Goal: Leave review/rating

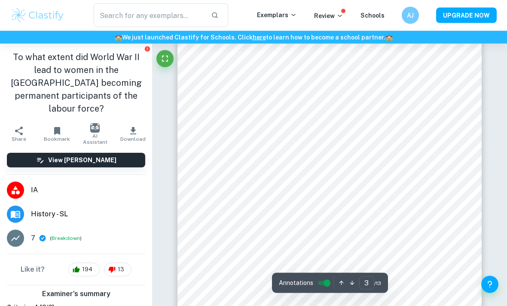
scroll to position [1039, 0]
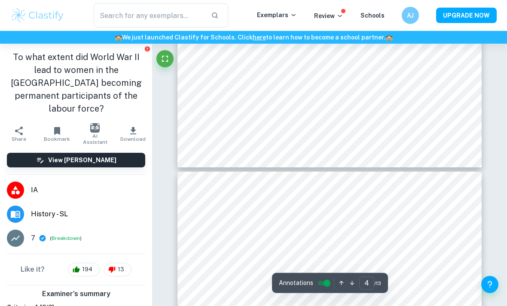
type input "3"
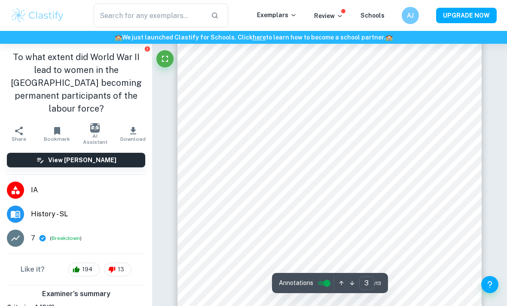
scroll to position [1086, 0]
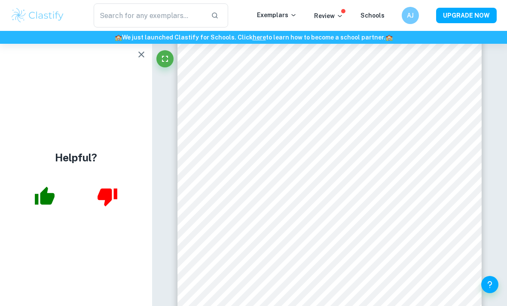
click at [56, 211] on button "button" at bounding box center [44, 196] width 35 height 35
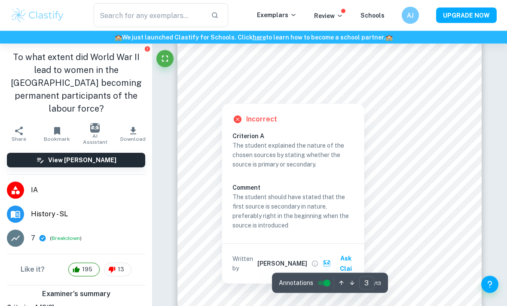
scroll to position [1081, 0]
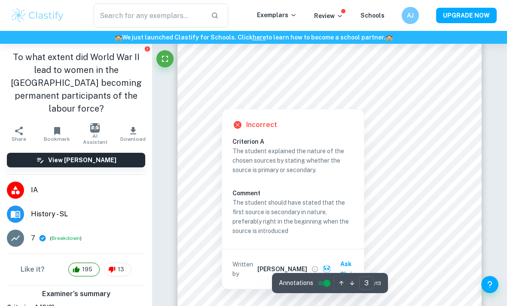
click at [233, 130] on icon at bounding box center [237, 125] width 10 height 10
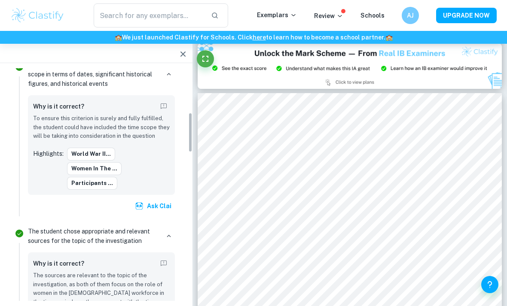
scroll to position [295, 0]
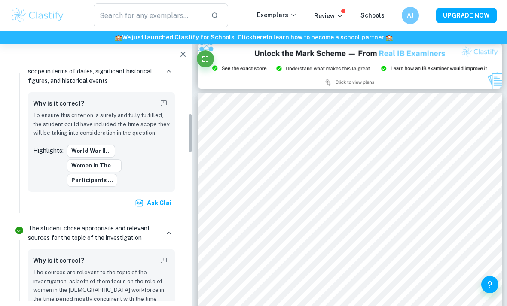
click at [108, 227] on div "The student chose appropriate and relevant sources for the topic of the investi…" at bounding box center [101, 301] width 154 height 161
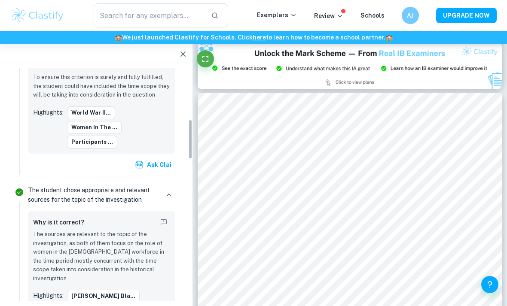
scroll to position [333, 0]
click at [136, 230] on p "The sources are relevant to the topic of the investigation, as both of them foc…" at bounding box center [101, 256] width 137 height 53
click at [126, 285] on div "Why is it correct? The sources are relevant to the topic of the investigation, …" at bounding box center [101, 276] width 147 height 130
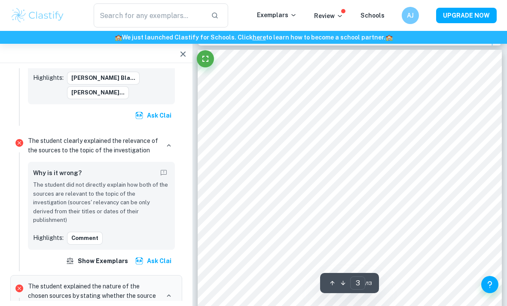
scroll to position [921, 0]
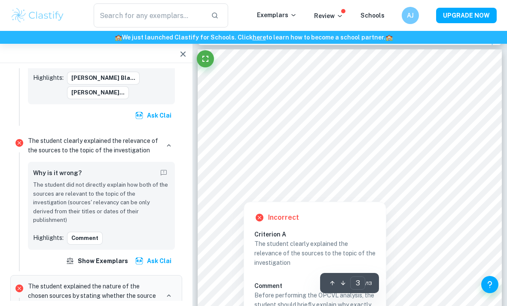
click at [248, 196] on div at bounding box center [243, 193] width 15 height 15
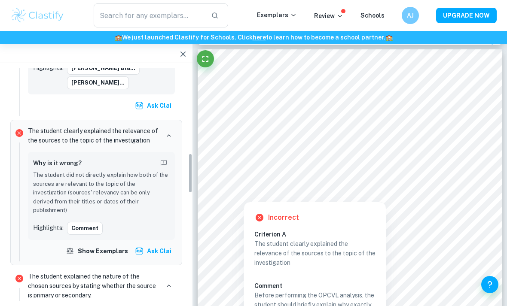
scroll to position [568, 0]
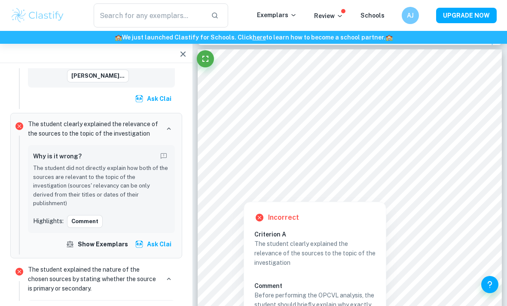
click at [84, 215] on button "Comment" at bounding box center [85, 221] width 36 height 13
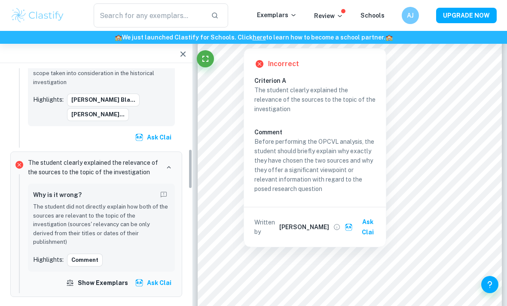
scroll to position [528, 0]
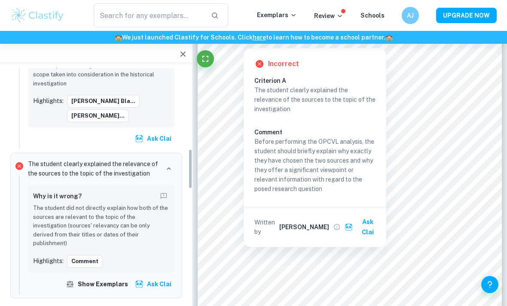
click at [58, 204] on p "The student did not directly explain how both of the sources are relevant to th…" at bounding box center [101, 226] width 137 height 44
click at [263, 61] on icon at bounding box center [259, 64] width 10 height 10
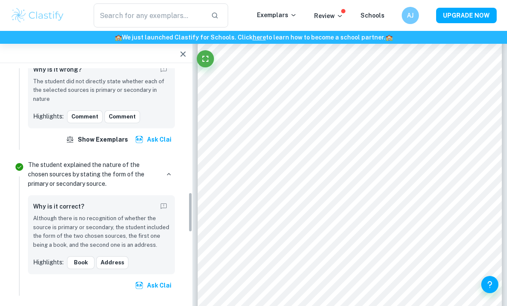
scroll to position [811, 0]
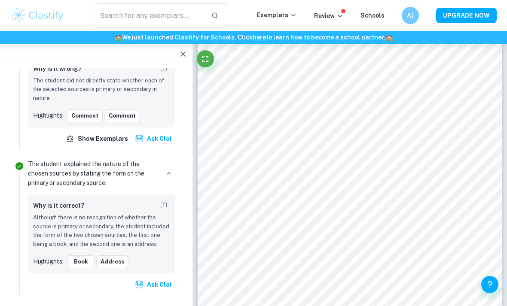
click at [76, 256] on button "book" at bounding box center [80, 262] width 27 height 13
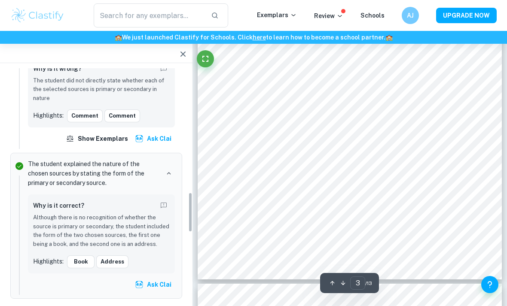
scroll to position [1124, 0]
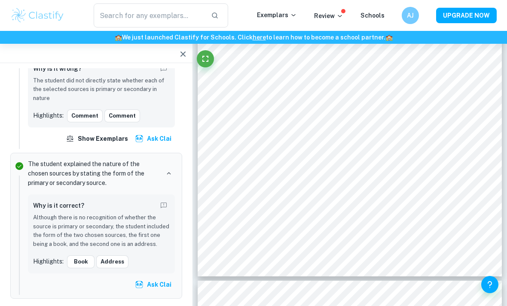
click at [77, 256] on button "book" at bounding box center [80, 262] width 27 height 13
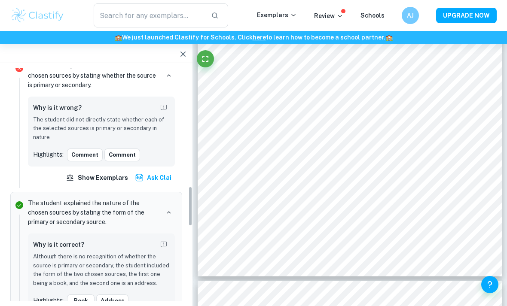
scroll to position [743, 0]
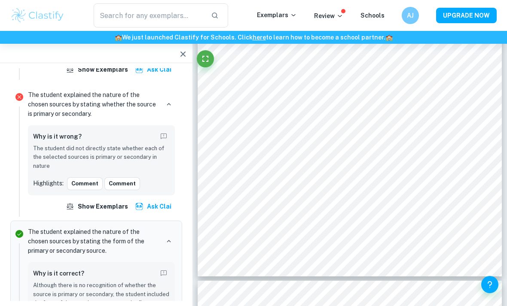
click at [76, 131] on div "Why is it wrong? The student did not directly state whether each of the selecte…" at bounding box center [101, 161] width 137 height 60
click at [87, 177] on button "Comment" at bounding box center [85, 183] width 36 height 13
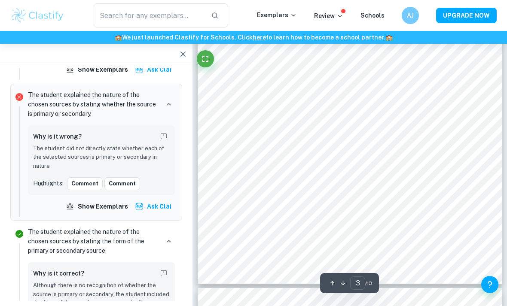
click at [85, 177] on button "Comment" at bounding box center [85, 183] width 36 height 13
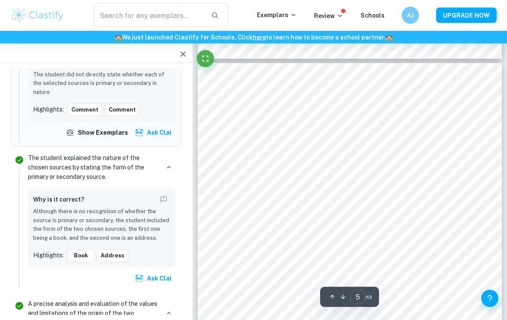
scroll to position [1776, 0]
type input "5"
